Goal: Information Seeking & Learning: Find specific fact

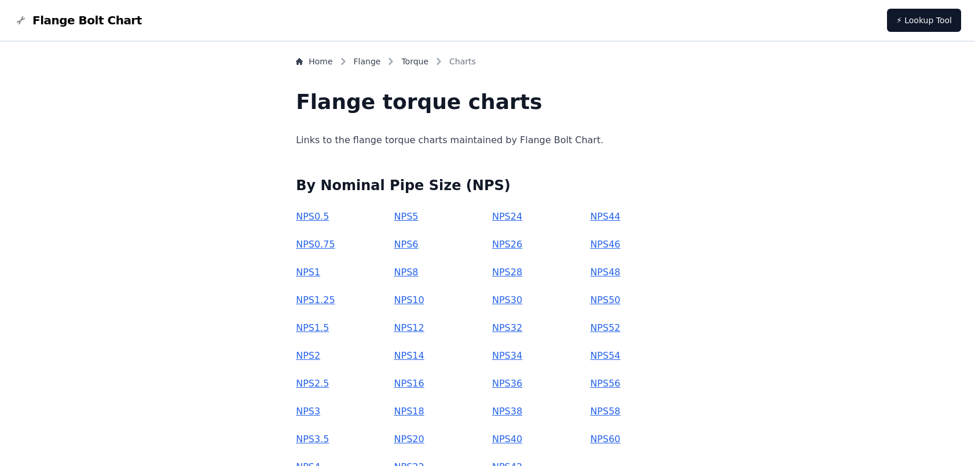
click at [419, 248] on link "NPS 6" at bounding box center [406, 244] width 24 height 11
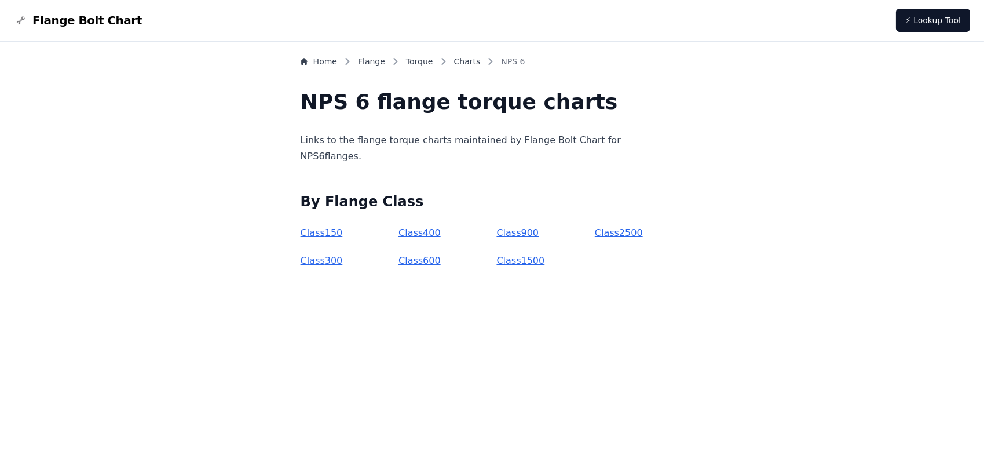
click at [343, 260] on link "Class 300" at bounding box center [322, 260] width 42 height 11
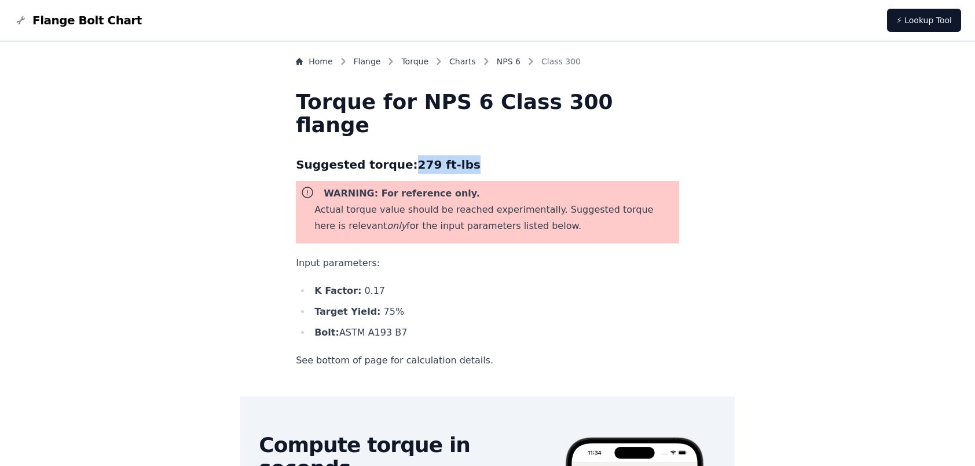
drag, startPoint x: 478, startPoint y: 164, endPoint x: 427, endPoint y: 163, distance: 51.0
click at [427, 163] on h3 "Suggested torque: 279 ft-lbs" at bounding box center [487, 164] width 383 height 19
drag, startPoint x: 426, startPoint y: 331, endPoint x: 360, endPoint y: 327, distance: 65.6
click at [360, 327] on li "Bolt: ASTM A193 B7" at bounding box center [495, 332] width 368 height 16
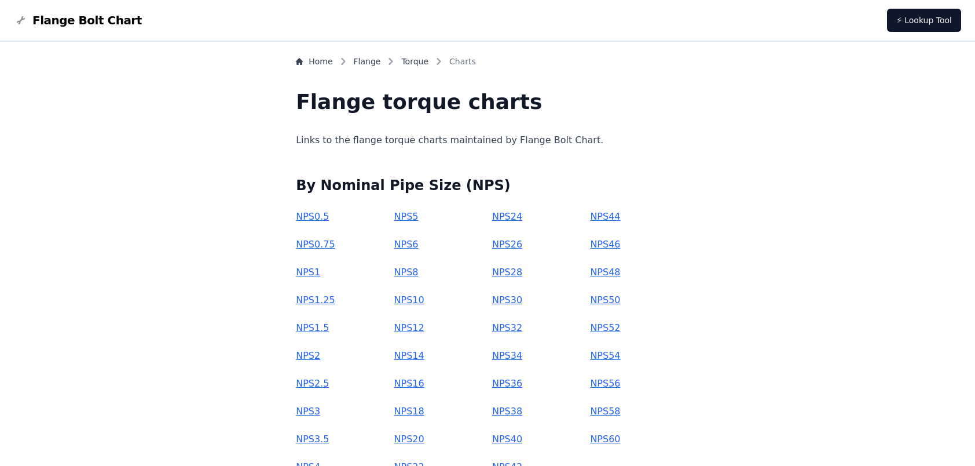
click at [424, 303] on link "NPS 10" at bounding box center [409, 299] width 30 height 11
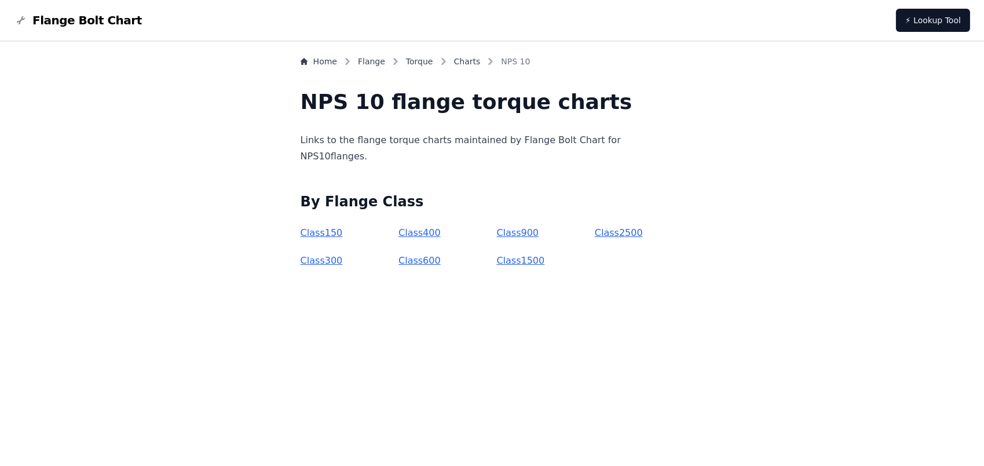
click at [343, 260] on link "Class 300" at bounding box center [322, 260] width 42 height 11
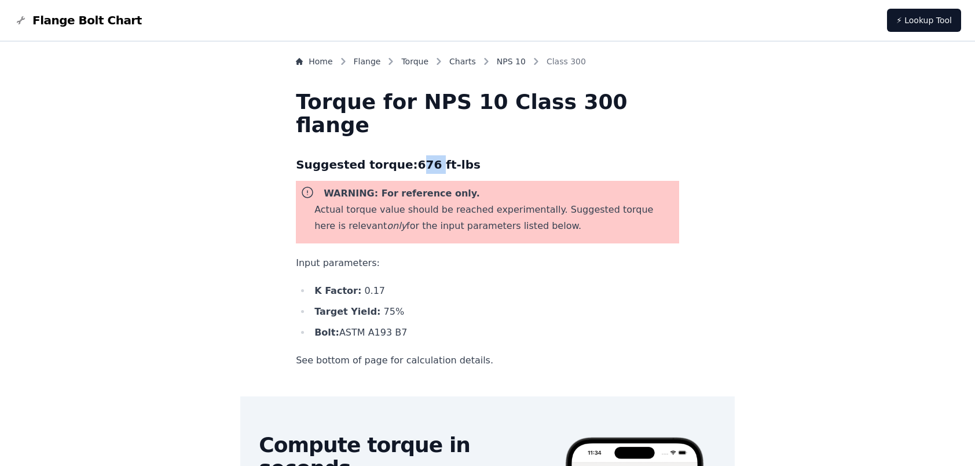
drag, startPoint x: 429, startPoint y: 161, endPoint x: 448, endPoint y: 160, distance: 19.7
click at [448, 160] on h3 "Suggested torque: 676 ft-lbs" at bounding box center [487, 164] width 383 height 19
drag, startPoint x: 448, startPoint y: 160, endPoint x: 531, endPoint y: 169, distance: 83.2
click at [531, 169] on h3 "Suggested torque: 676 ft-lbs" at bounding box center [487, 164] width 383 height 19
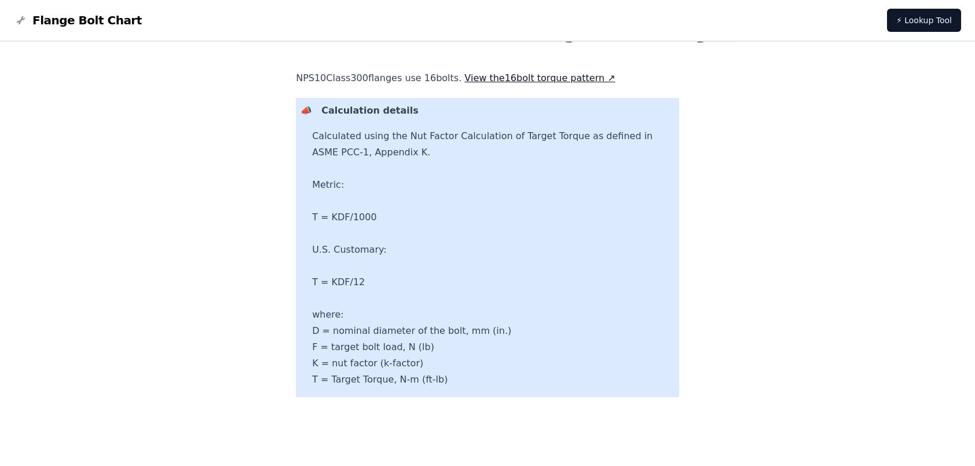
scroll to position [589, 0]
